Goal: Task Accomplishment & Management: Manage account settings

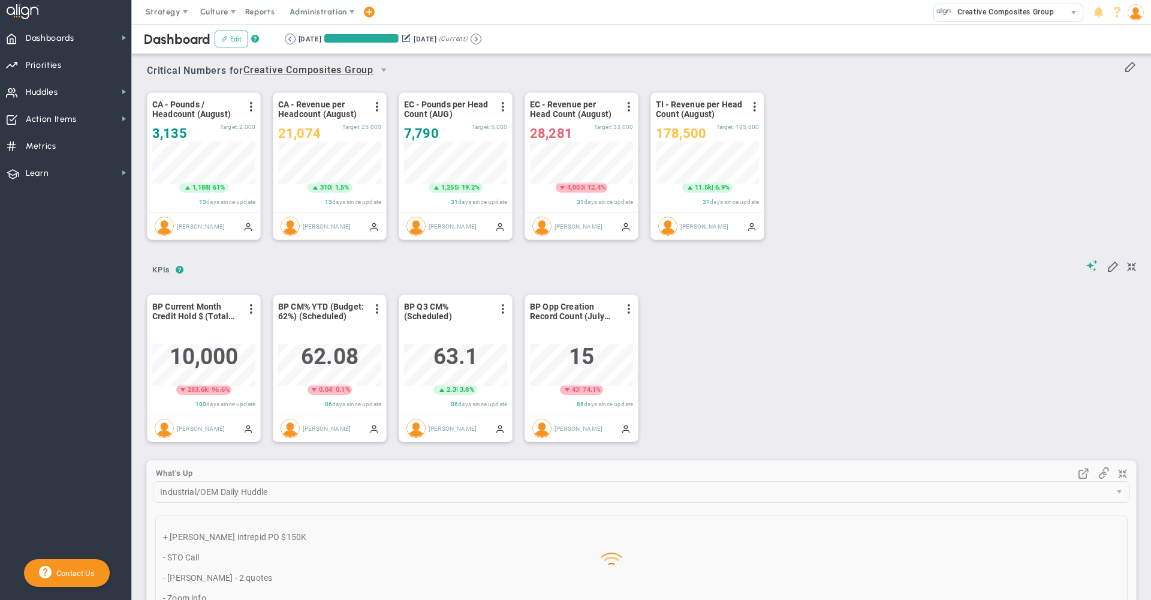
click at [367, 14] on span at bounding box center [369, 12] width 10 height 16
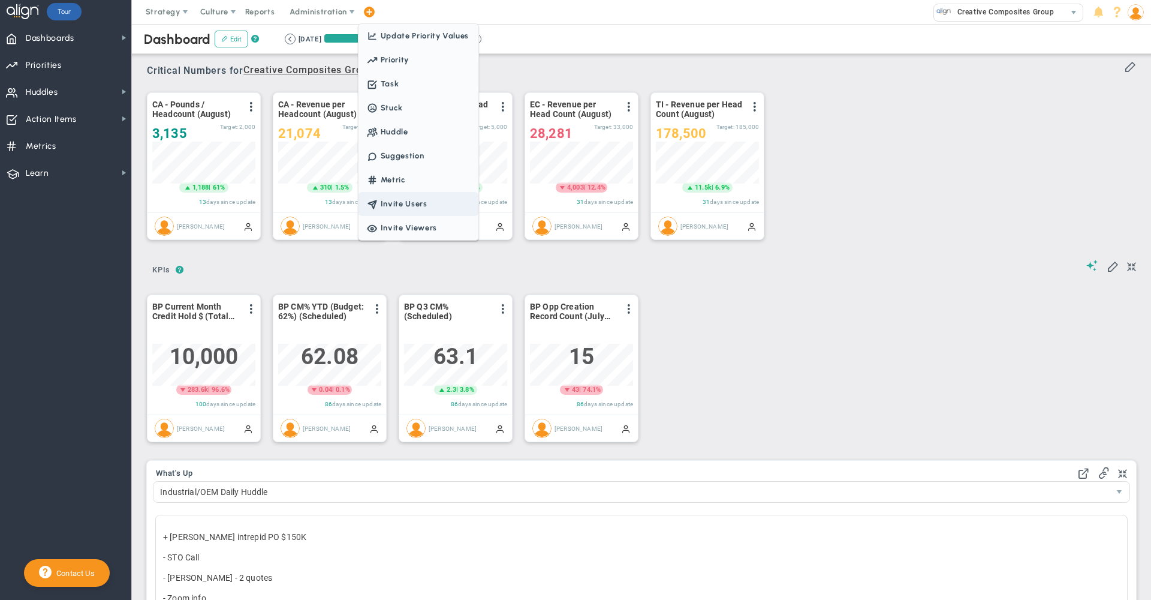
click at [392, 207] on span "Invite Users" at bounding box center [419, 204] width 120 height 24
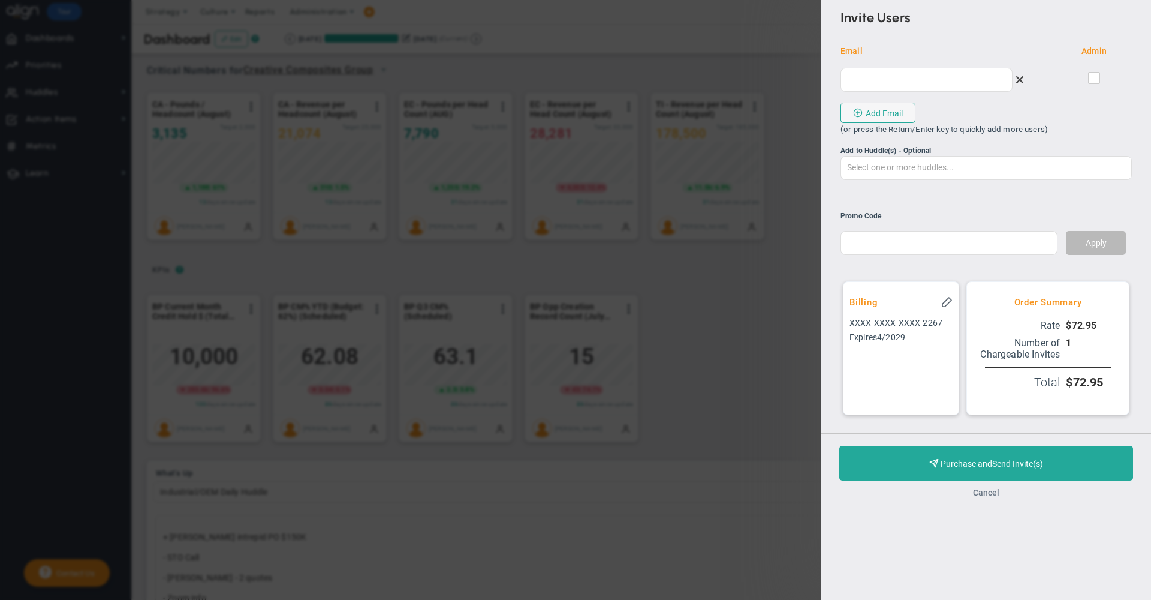
click at [988, 497] on button "Cancel" at bounding box center [986, 493] width 26 height 10
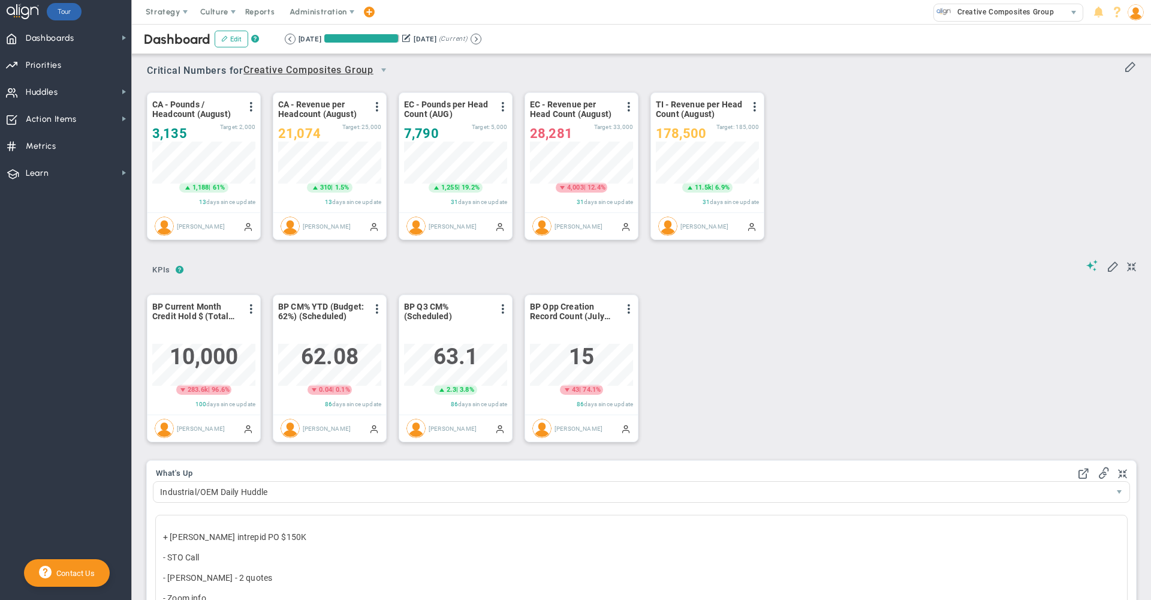
click at [1133, 14] on img at bounding box center [1136, 12] width 16 height 16
click at [1119, 131] on span "Sign Out" at bounding box center [1101, 132] width 97 height 24
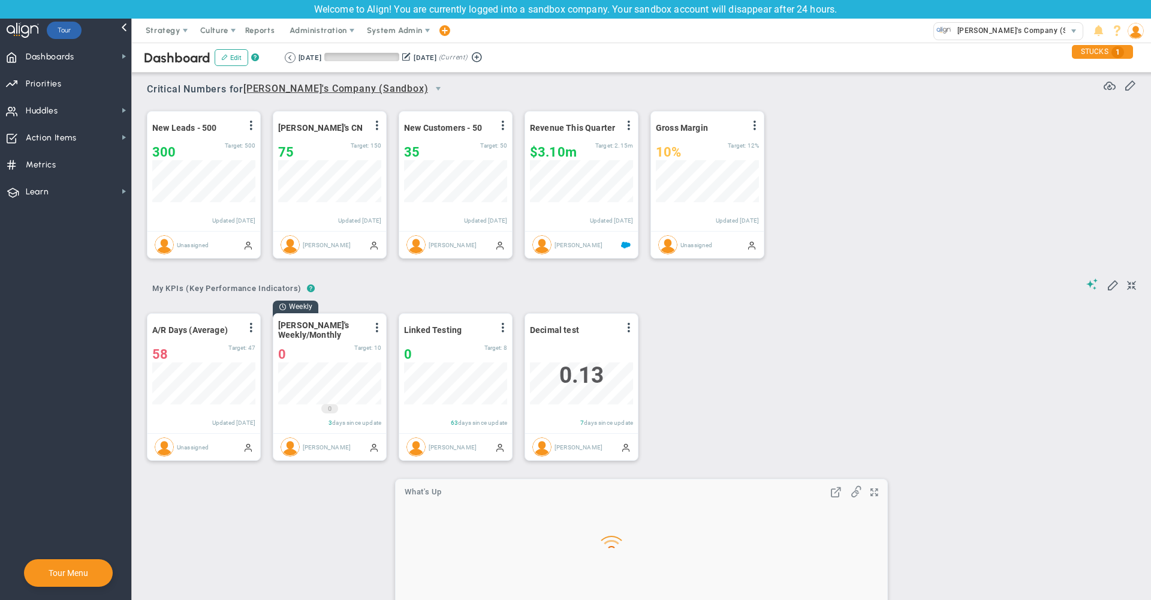
click at [1013, 32] on span "Alex's Company (Sandbox)" at bounding box center [1024, 31] width 145 height 16
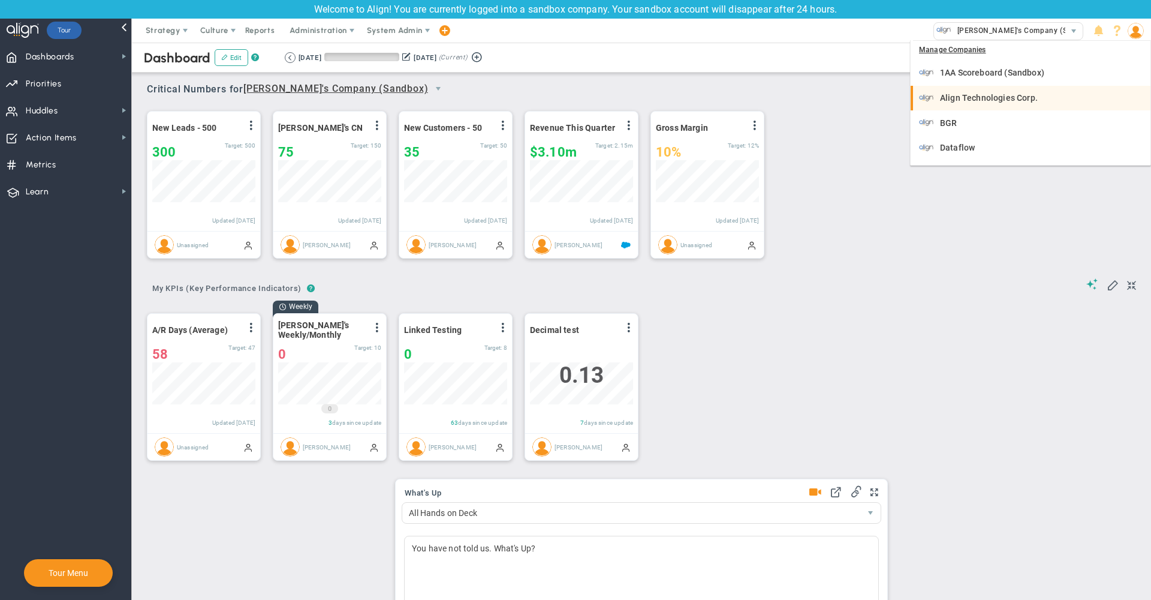
click at [983, 104] on div "Align Technologies Corp." at bounding box center [1031, 98] width 225 height 15
